Goal: Navigation & Orientation: Find specific page/section

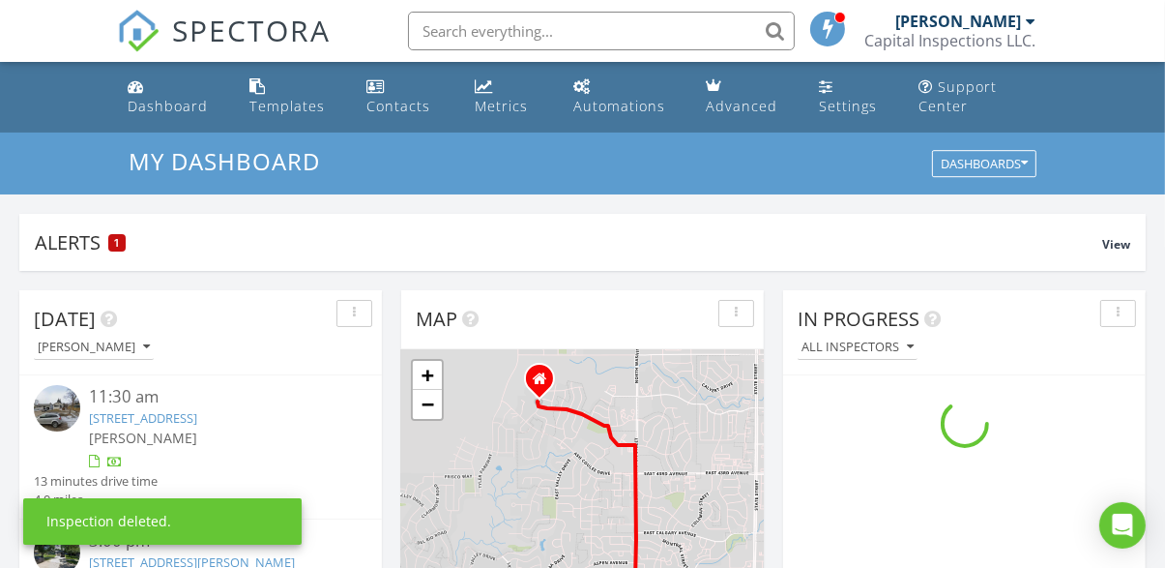
click at [478, 36] on input "text" at bounding box center [601, 31] width 387 height 39
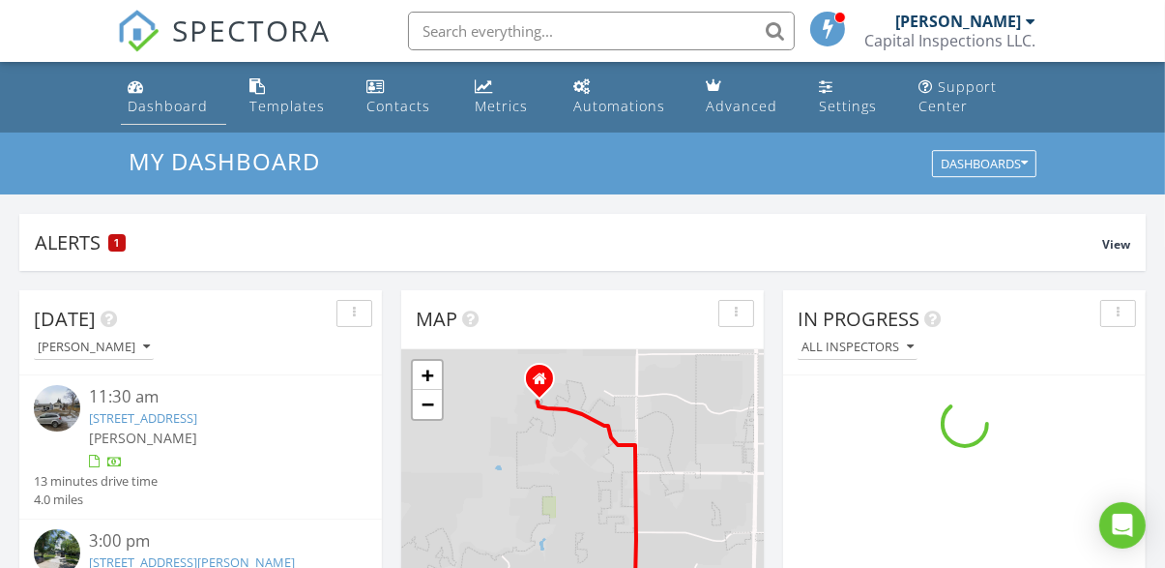
click at [164, 114] on div "Dashboard" at bounding box center [169, 106] width 80 height 18
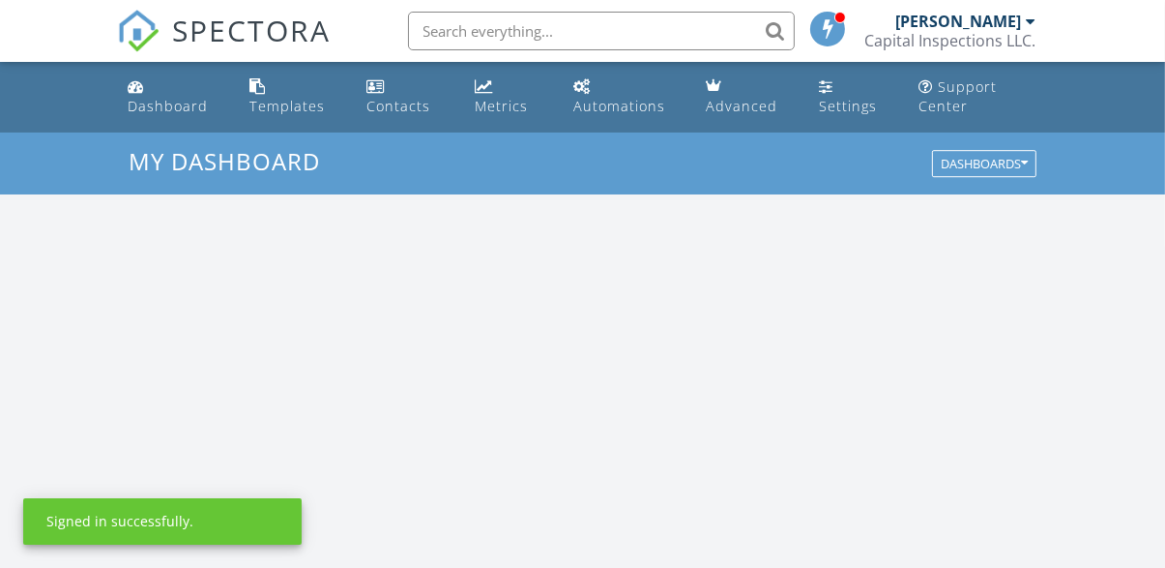
scroll to position [1760, 1166]
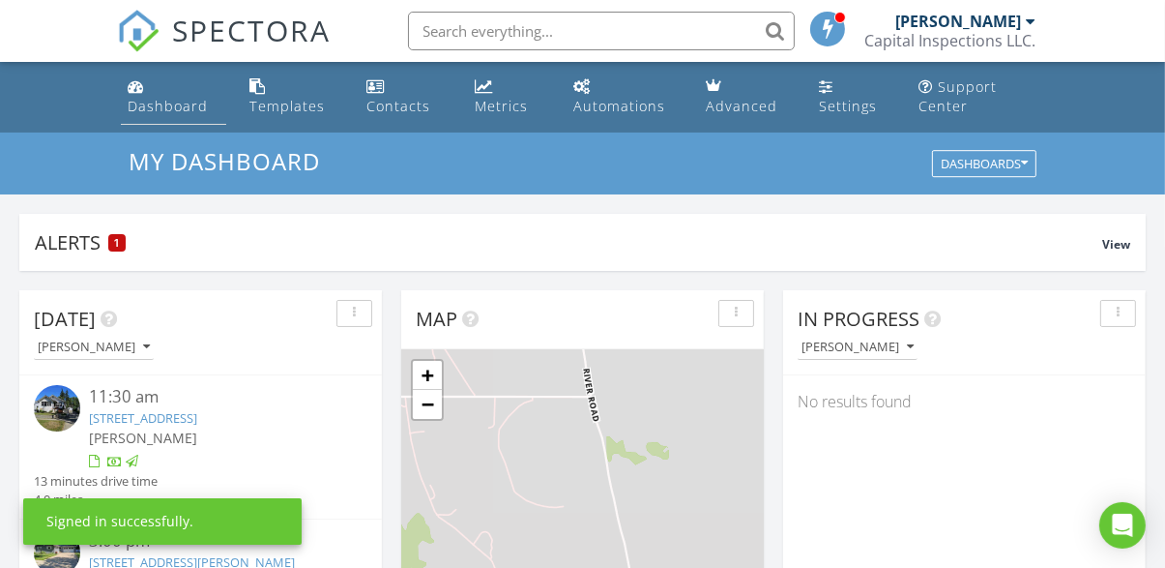
click at [149, 103] on div "Dashboard" at bounding box center [169, 106] width 80 height 18
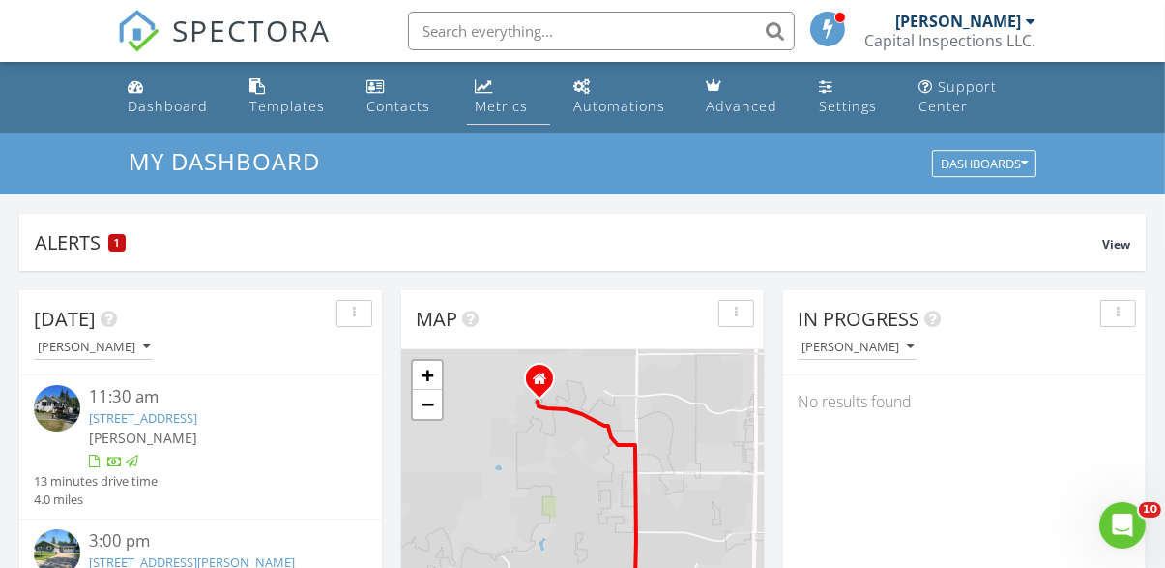
click at [483, 91] on div "Metrics" at bounding box center [484, 85] width 18 height 15
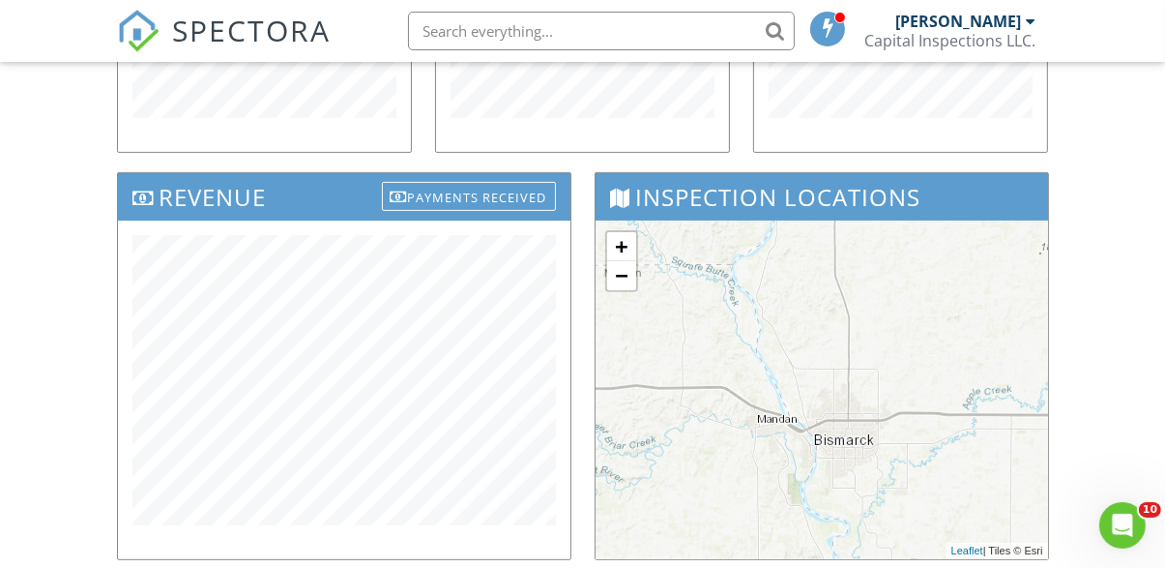
scroll to position [561, 0]
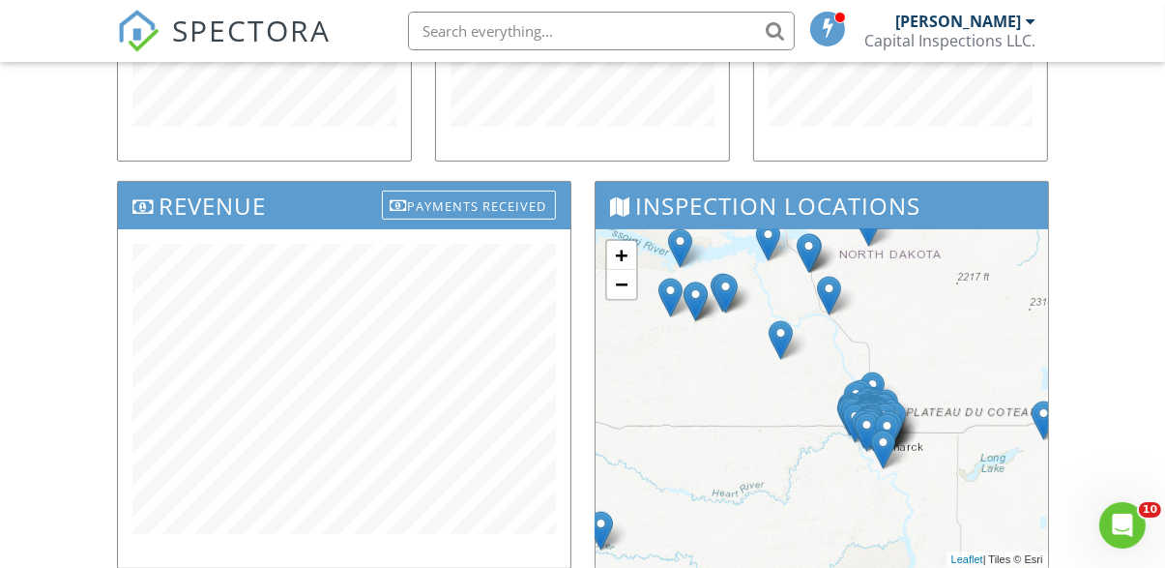
click at [32, 166] on div "Dashboard Templates Contacts Metrics Automations Advanced Settings Support Cent…" at bounding box center [582, 223] width 1165 height 1444
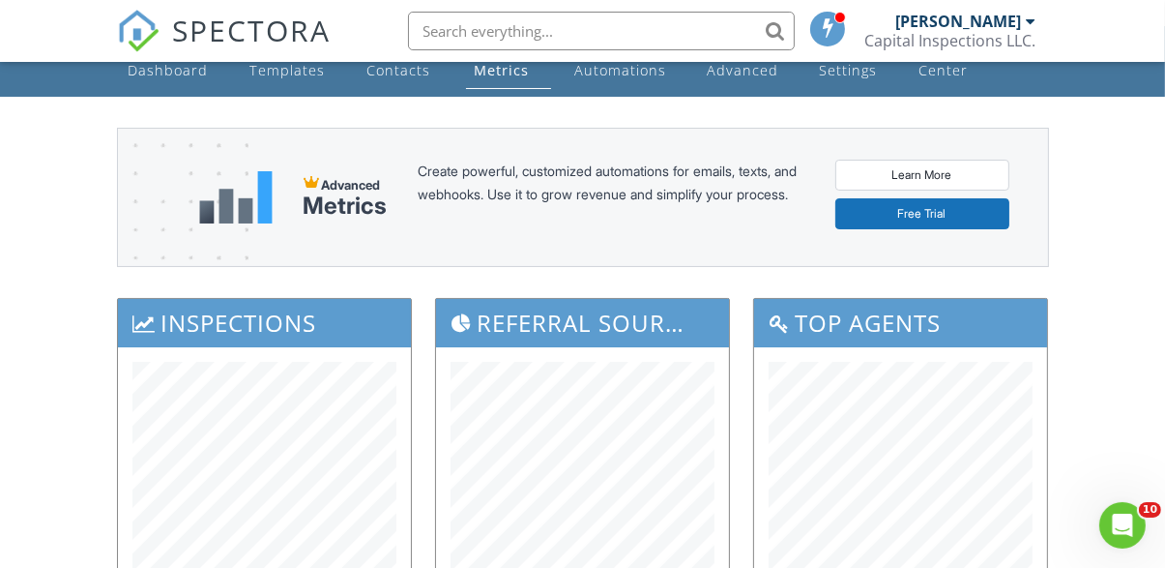
scroll to position [0, 0]
